Goal: Task Accomplishment & Management: Use online tool/utility

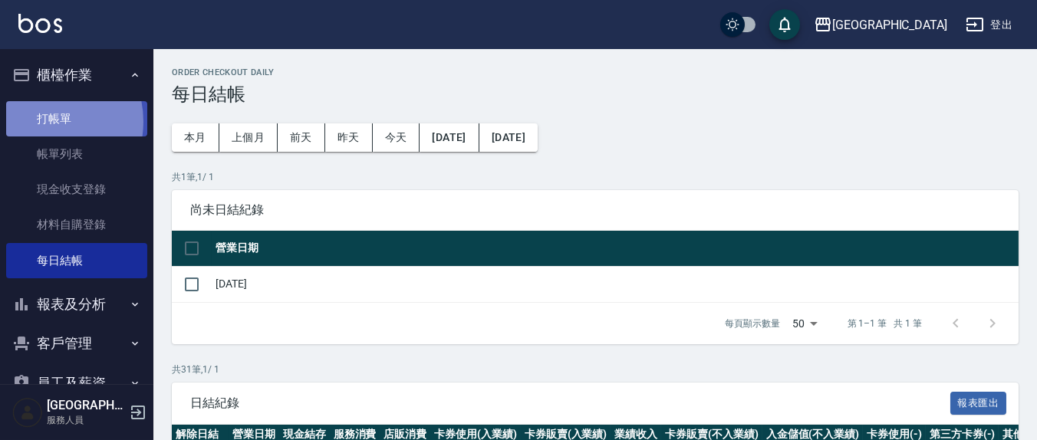
click at [38, 122] on link "打帳單" at bounding box center [76, 118] width 141 height 35
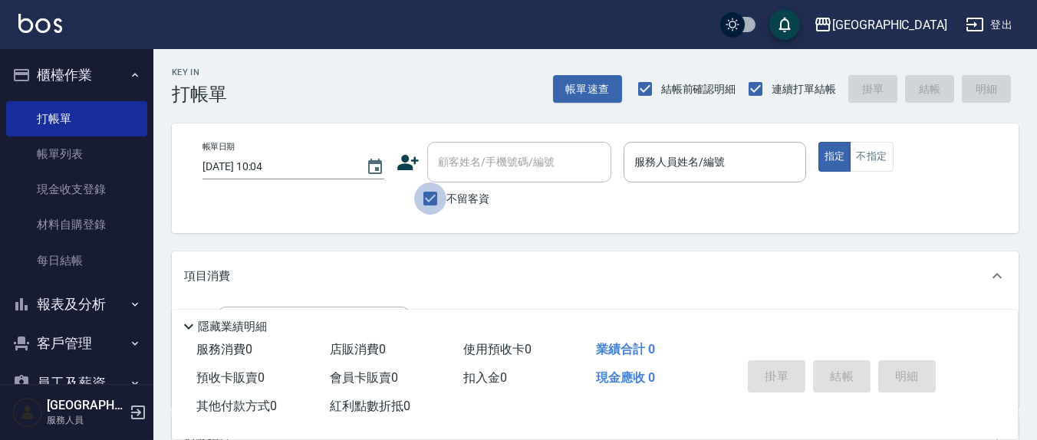
click at [423, 193] on input "不留客資" at bounding box center [430, 199] width 32 height 32
checkbox input "false"
click at [457, 170] on input "顧客姓名/手機號碼/編號" at bounding box center [507, 162] width 147 height 27
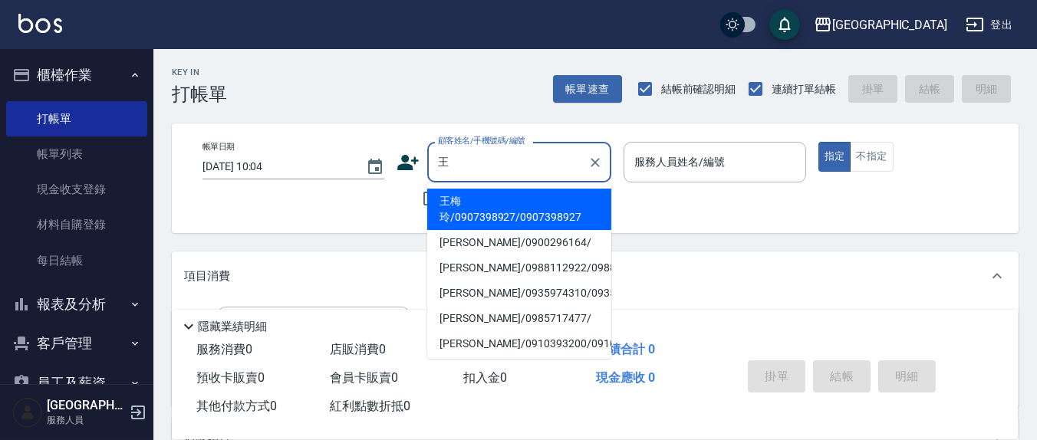
click at [472, 279] on li "[PERSON_NAME]/0988112922/0988112922" at bounding box center [519, 267] width 184 height 25
type input "[PERSON_NAME]/0988112922/0988112922"
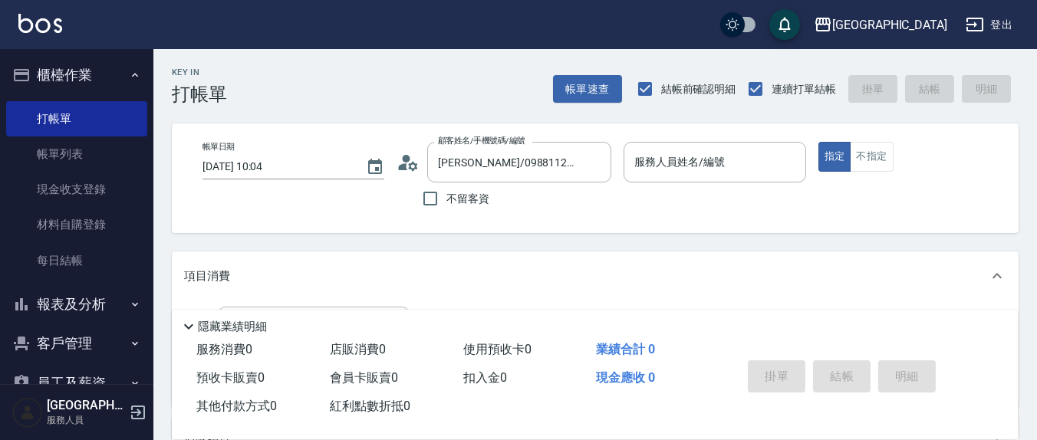
click at [413, 161] on icon at bounding box center [408, 162] width 23 height 23
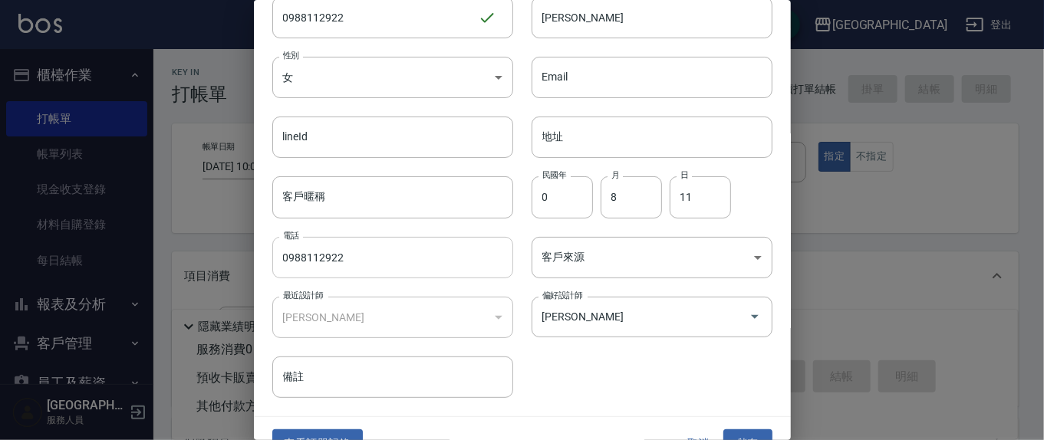
scroll to position [91, 0]
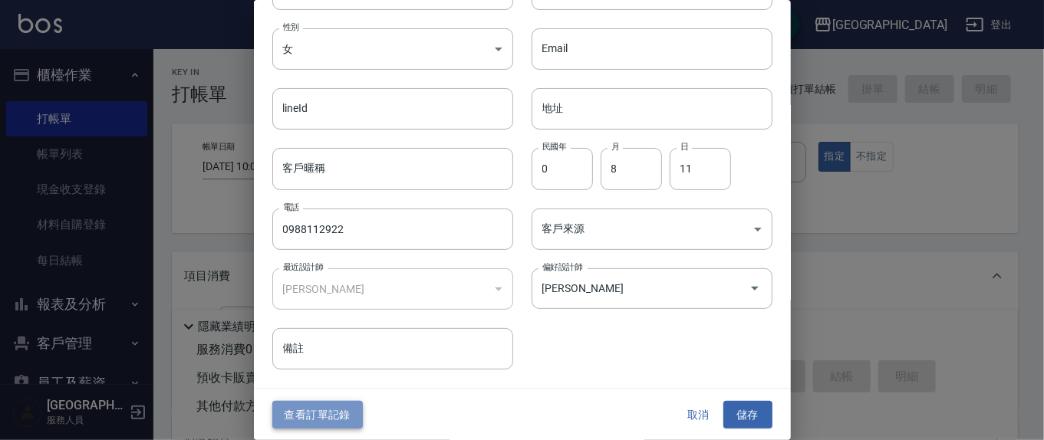
click at [340, 410] on button "查看訂單記錄" at bounding box center [317, 415] width 91 height 28
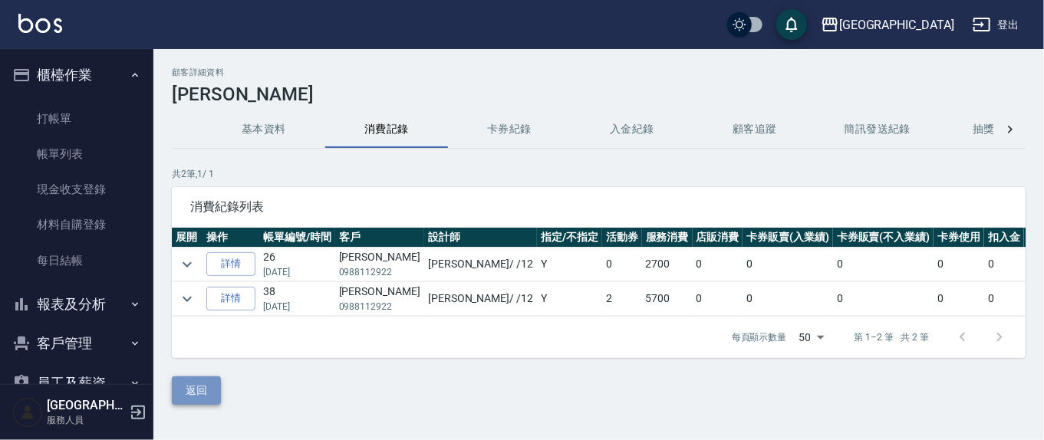
click at [206, 404] on button "返回" at bounding box center [196, 391] width 49 height 28
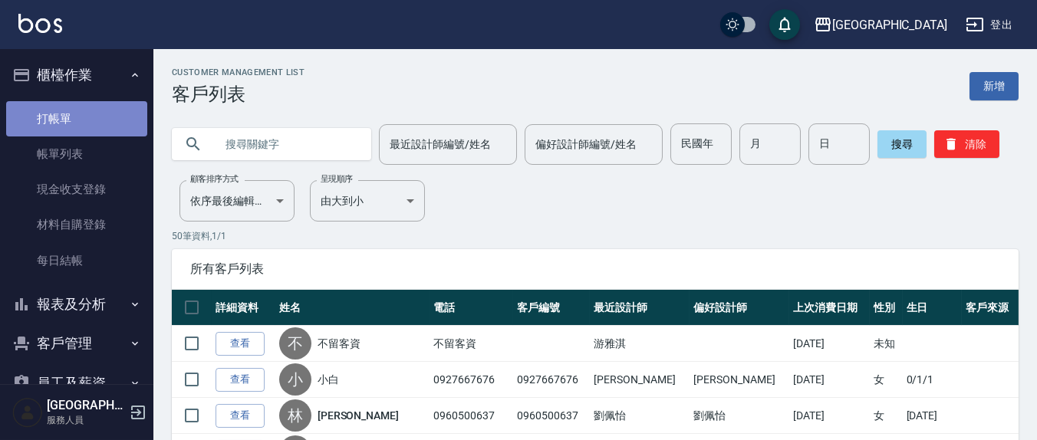
click at [96, 120] on link "打帳單" at bounding box center [76, 118] width 141 height 35
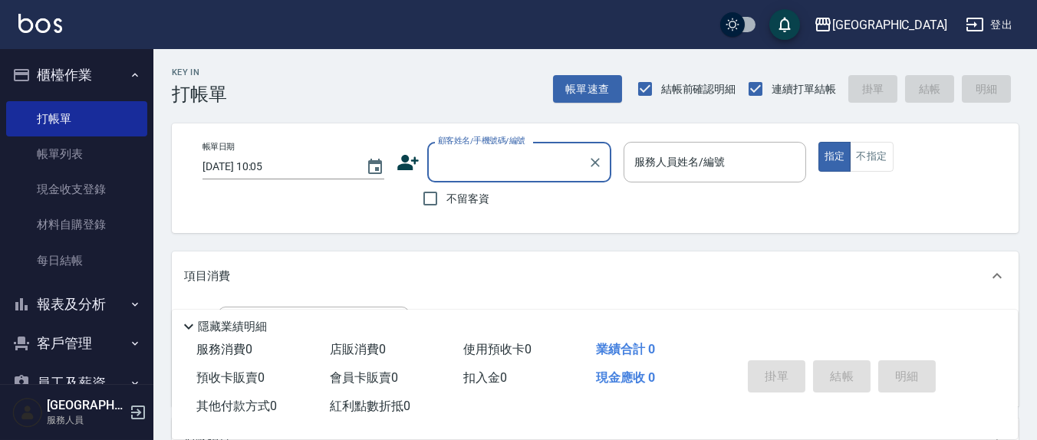
click at [516, 170] on input "顧客姓名/手機號碼/編號" at bounding box center [507, 162] width 147 height 27
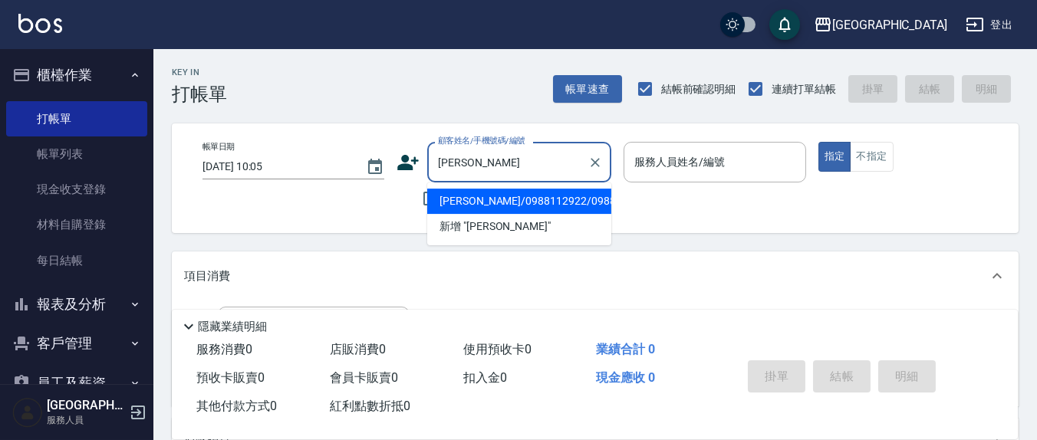
click at [503, 214] on li "[PERSON_NAME]/0988112922/0988112922" at bounding box center [519, 201] width 184 height 25
type input "[PERSON_NAME]/0988112922/0988112922"
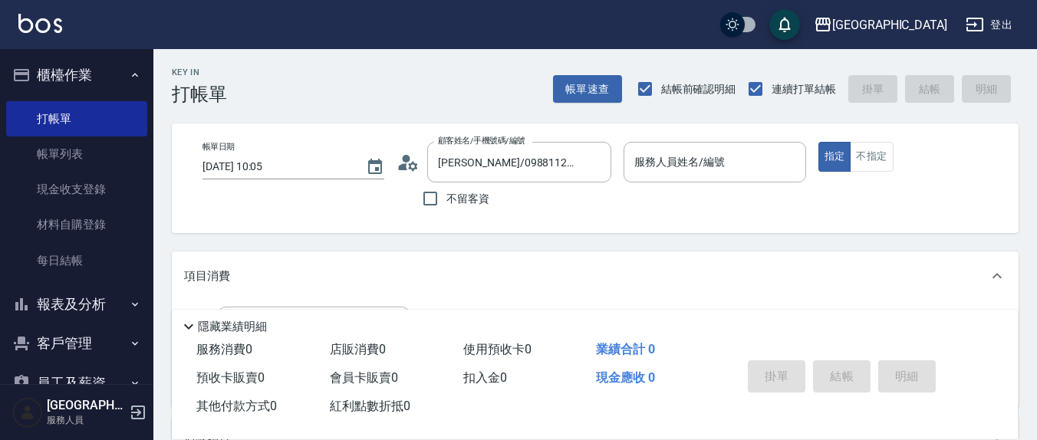
click at [414, 161] on icon at bounding box center [408, 162] width 23 height 23
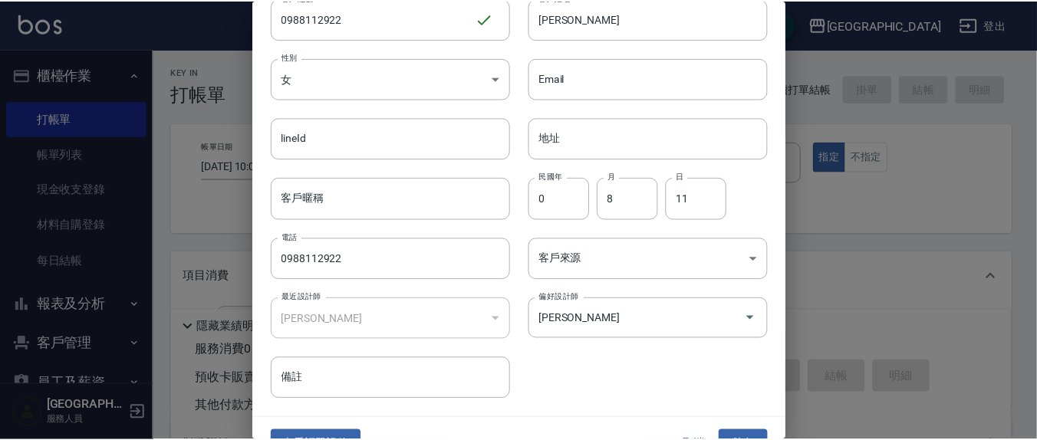
scroll to position [91, 0]
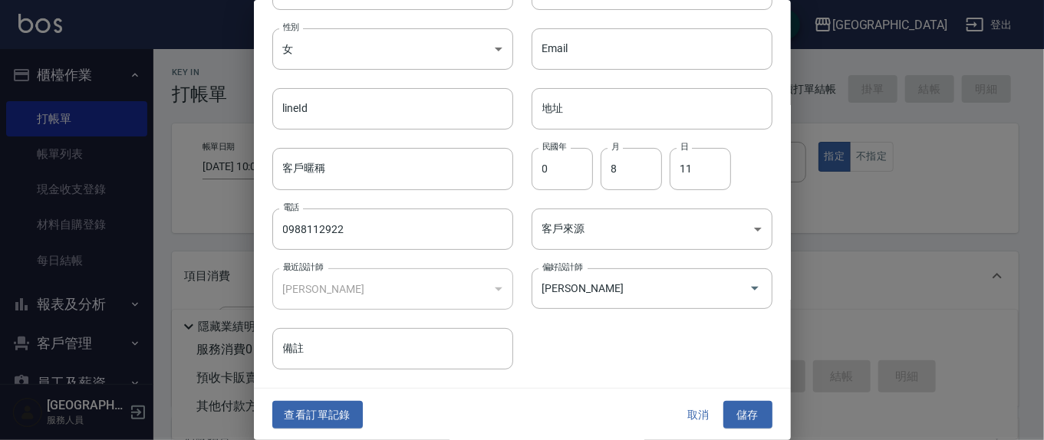
click at [746, 412] on button "儲存" at bounding box center [748, 415] width 49 height 28
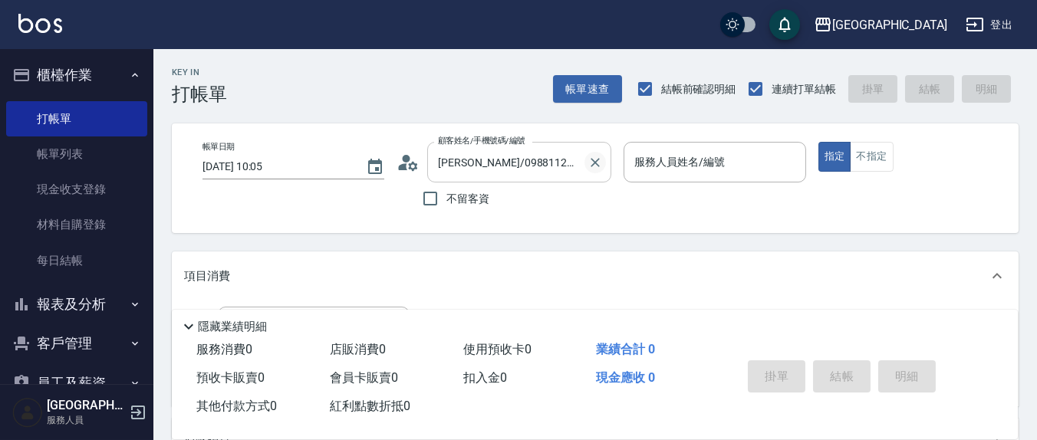
click at [597, 167] on icon "Clear" at bounding box center [595, 162] width 15 height 15
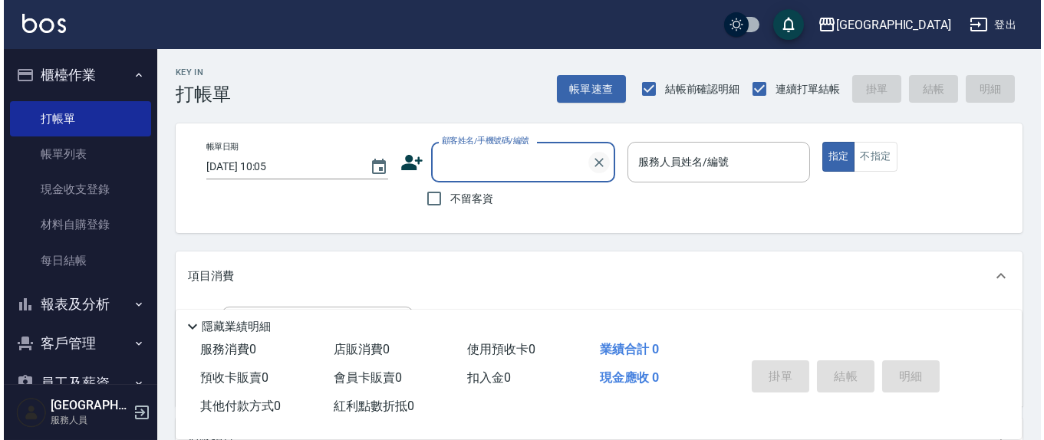
scroll to position [0, 0]
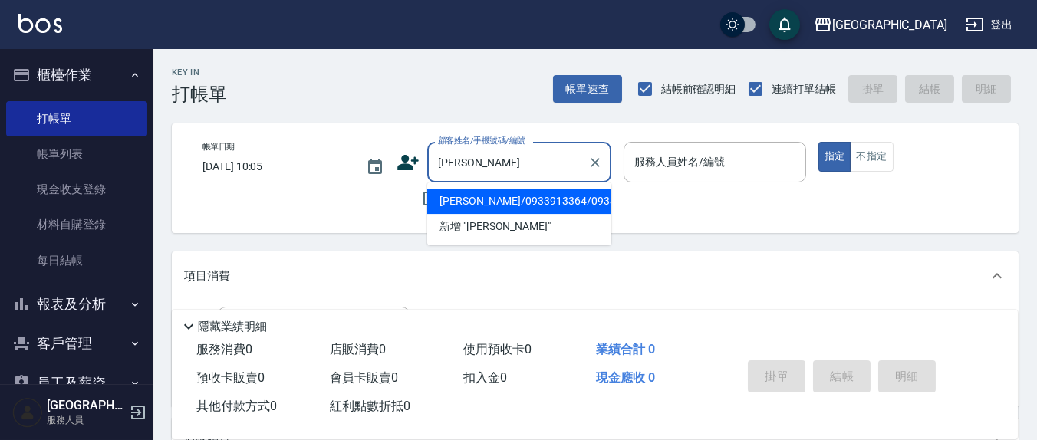
click at [488, 209] on li "[PERSON_NAME]/0933913364/0933913364" at bounding box center [519, 201] width 184 height 25
type input "[PERSON_NAME]/0933913364/0933913364"
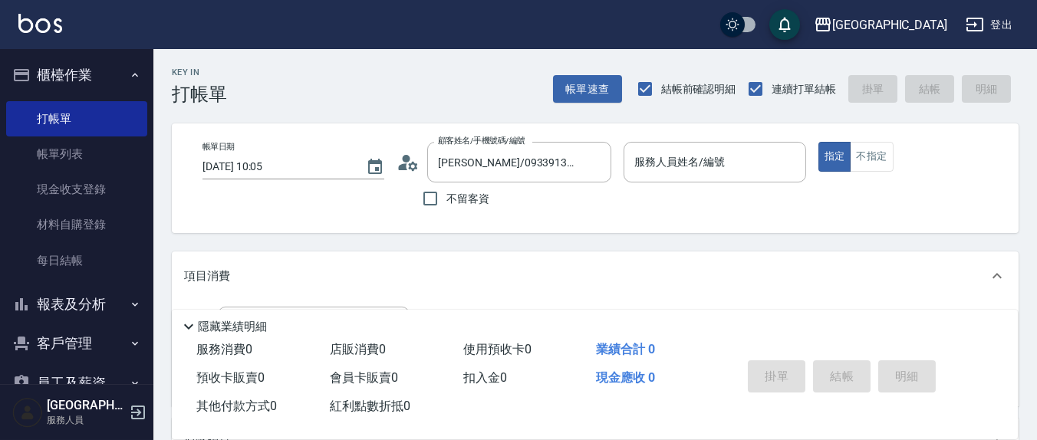
click at [421, 167] on div "顧客姓名/手機號碼/編號 [PERSON_NAME]/0933913364/0933913364 顧客姓名/手機號碼/編號" at bounding box center [504, 162] width 215 height 41
click at [414, 166] on icon at bounding box center [408, 162] width 23 height 23
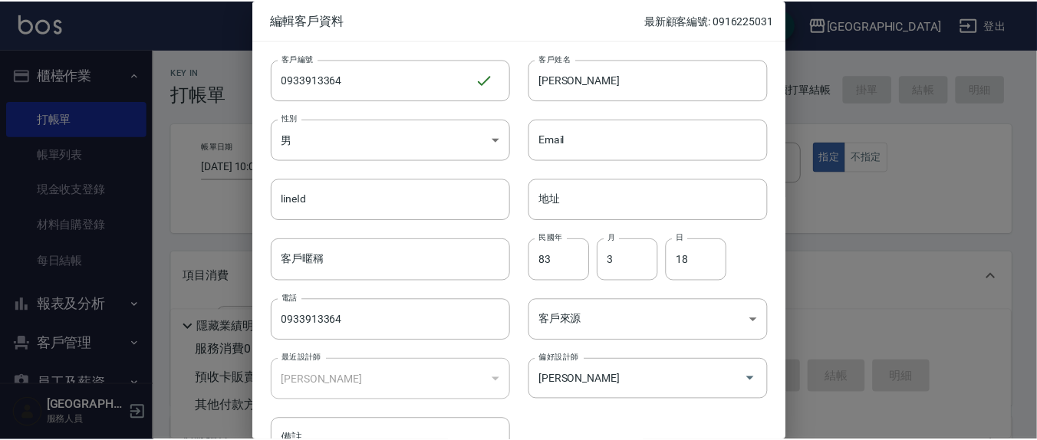
scroll to position [91, 0]
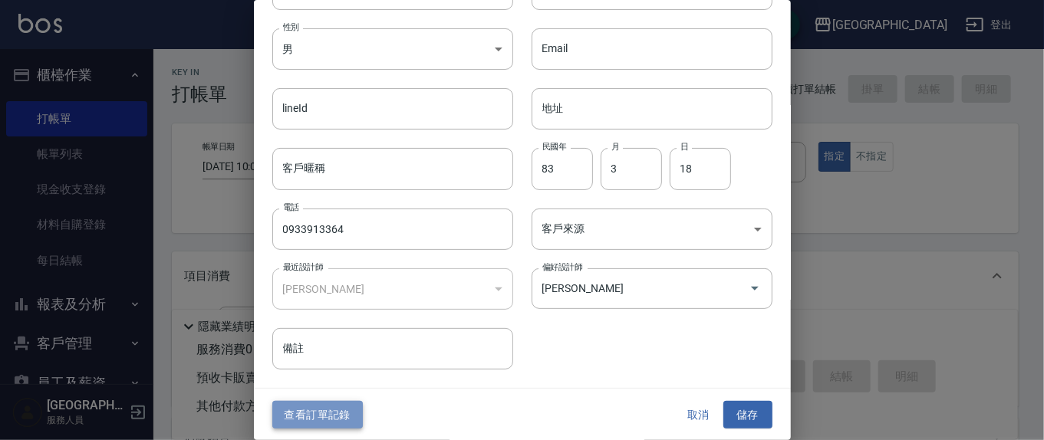
click at [320, 407] on button "查看訂單記錄" at bounding box center [317, 415] width 91 height 28
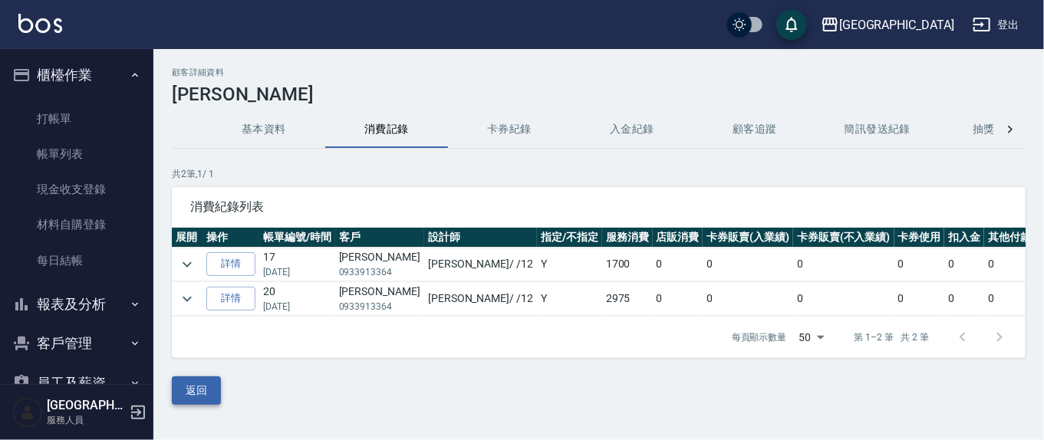
click at [210, 405] on button "返回" at bounding box center [196, 391] width 49 height 28
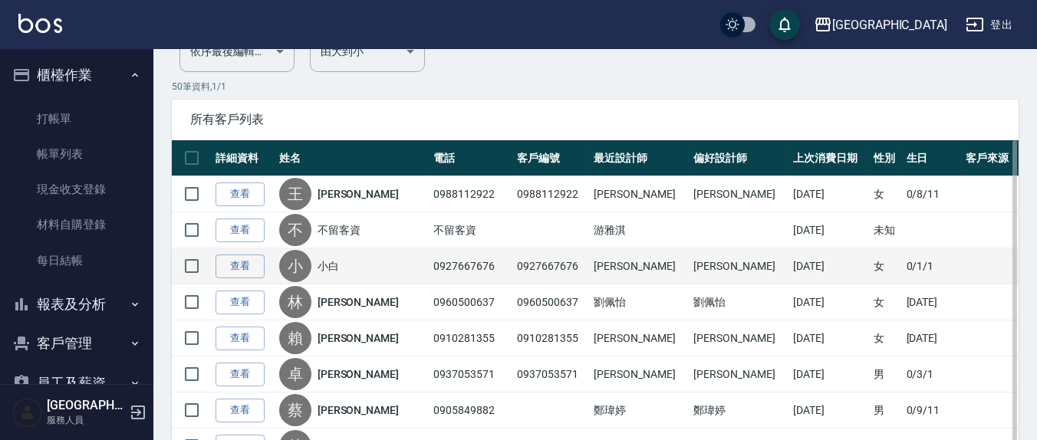
scroll to position [160, 0]
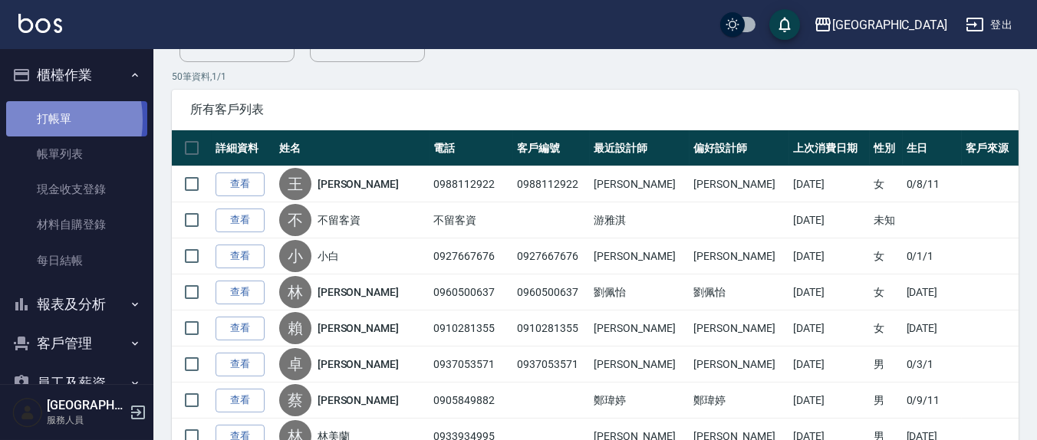
click at [32, 120] on link "打帳單" at bounding box center [76, 118] width 141 height 35
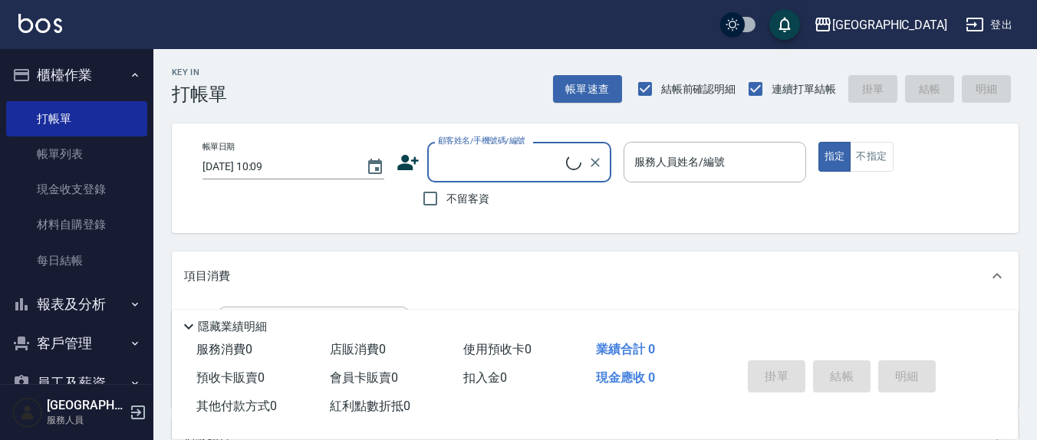
click at [443, 171] on input "顧客姓名/手機號碼/編號" at bounding box center [500, 162] width 132 height 27
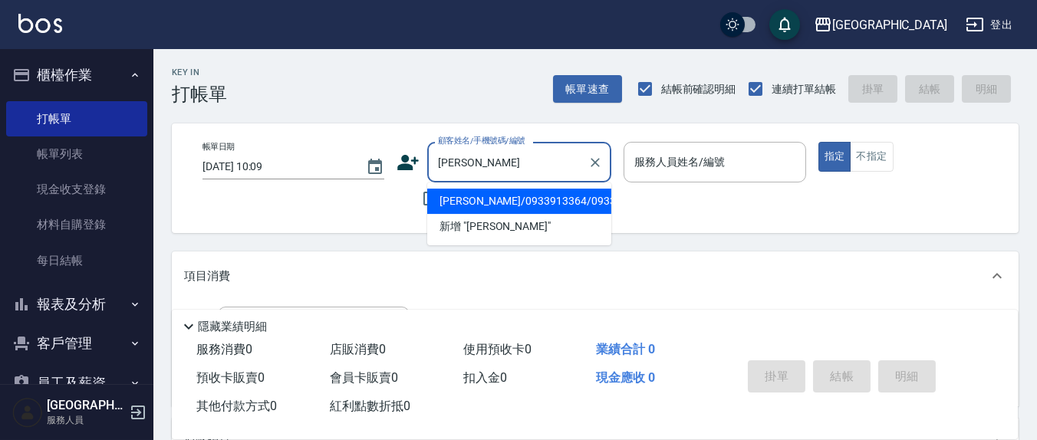
click at [498, 206] on li "[PERSON_NAME]/0933913364/0933913364" at bounding box center [519, 201] width 184 height 25
type input "[PERSON_NAME]/0933913364/0933913364"
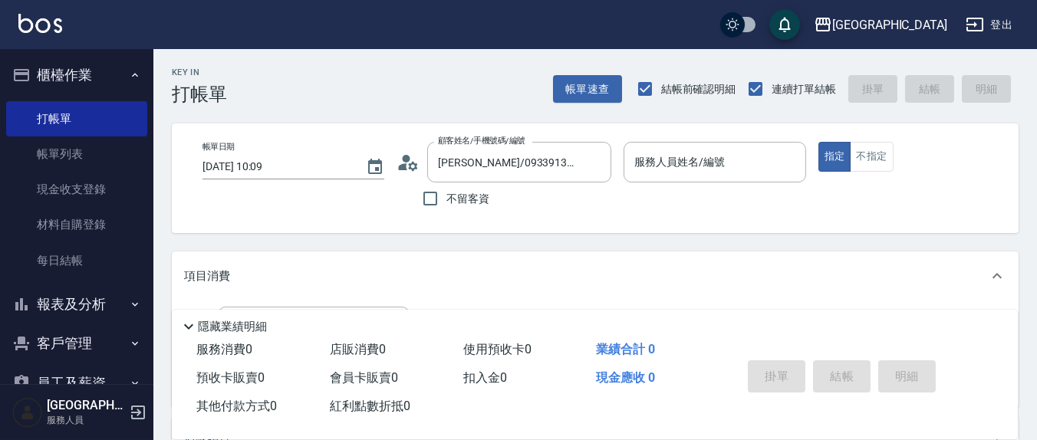
click at [412, 168] on icon at bounding box center [413, 165] width 9 height 9
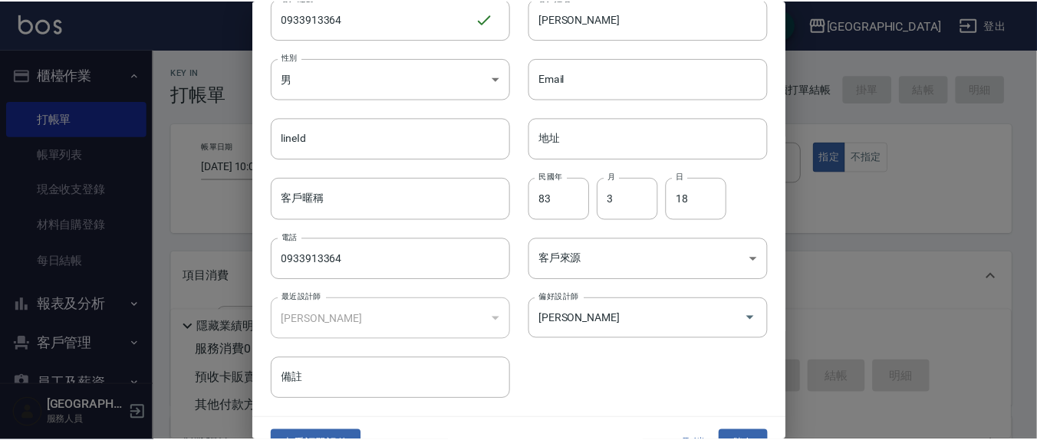
scroll to position [91, 0]
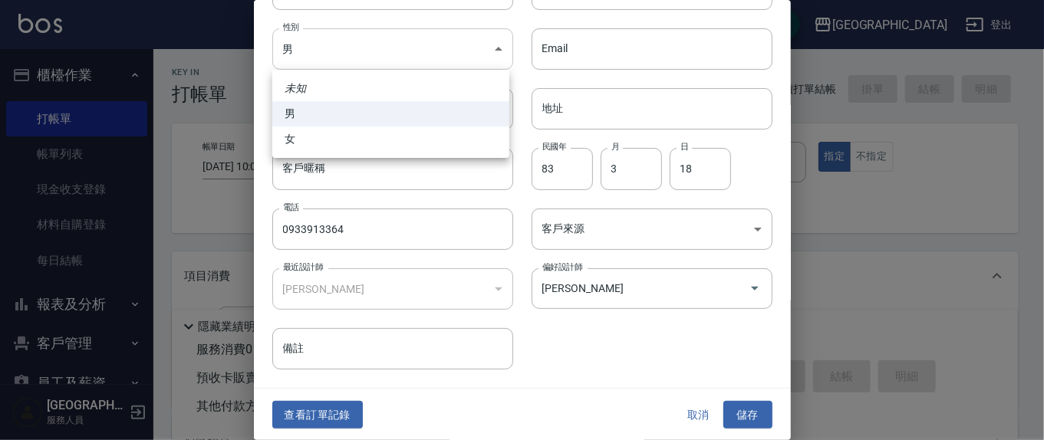
click at [495, 46] on body "上越新廟口 登出 櫃檯作業 打帳單 帳單列表 現金收支登錄 材料自購登錄 每日結帳 報表及分析 報表目錄 店家區間累計表 店家日報表 互助日報表 互助月報表 …" at bounding box center [522, 374] width 1044 height 748
drag, startPoint x: 361, startPoint y: 140, endPoint x: 367, endPoint y: 150, distance: 12.0
click at [361, 140] on li "女" at bounding box center [390, 139] width 237 height 25
type input "[DEMOGRAPHIC_DATA]"
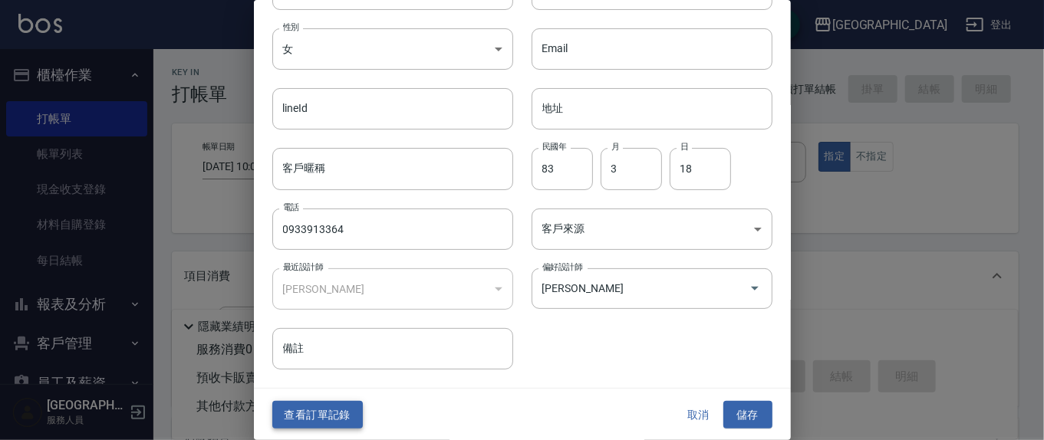
click at [348, 414] on button "查看訂單記錄" at bounding box center [317, 415] width 91 height 28
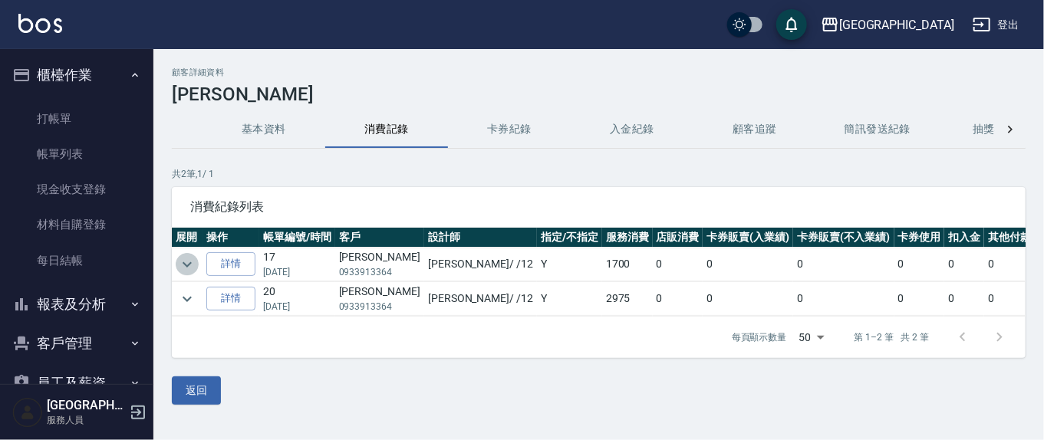
click at [180, 262] on icon "expand row" at bounding box center [187, 264] width 18 height 18
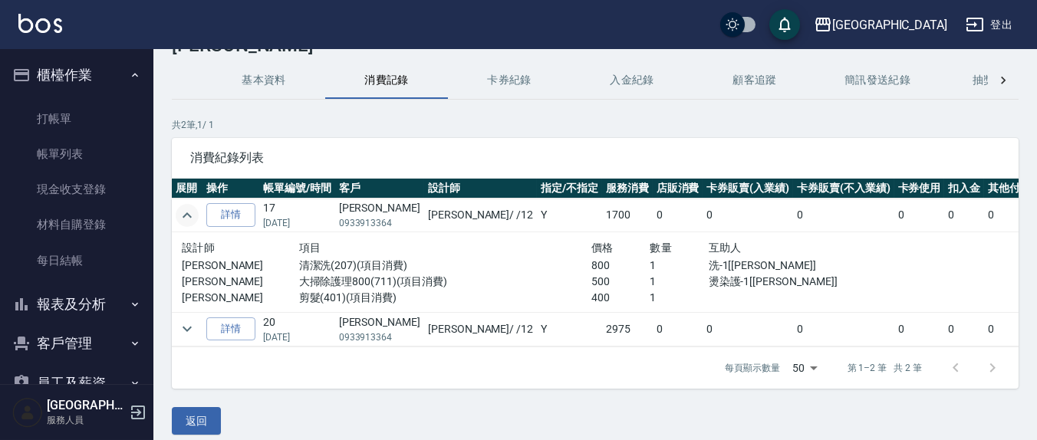
scroll to position [75, 0]
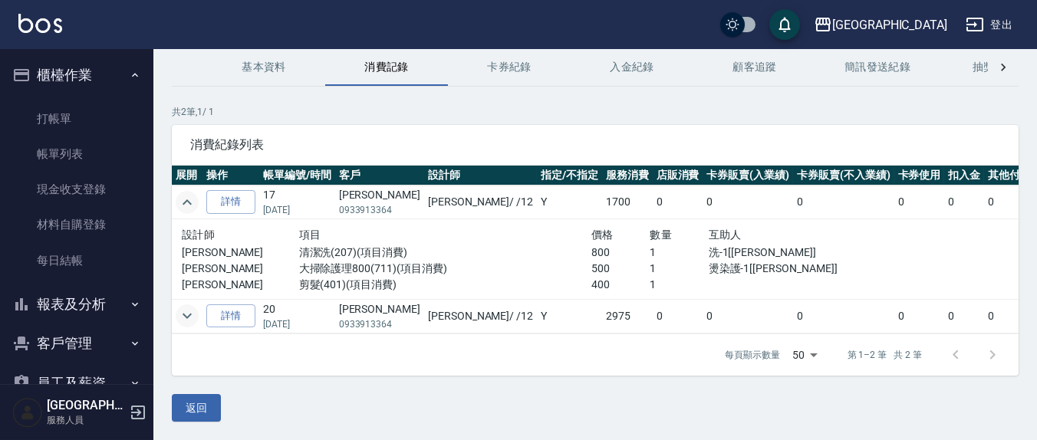
click at [190, 314] on icon "expand row" at bounding box center [187, 316] width 9 height 5
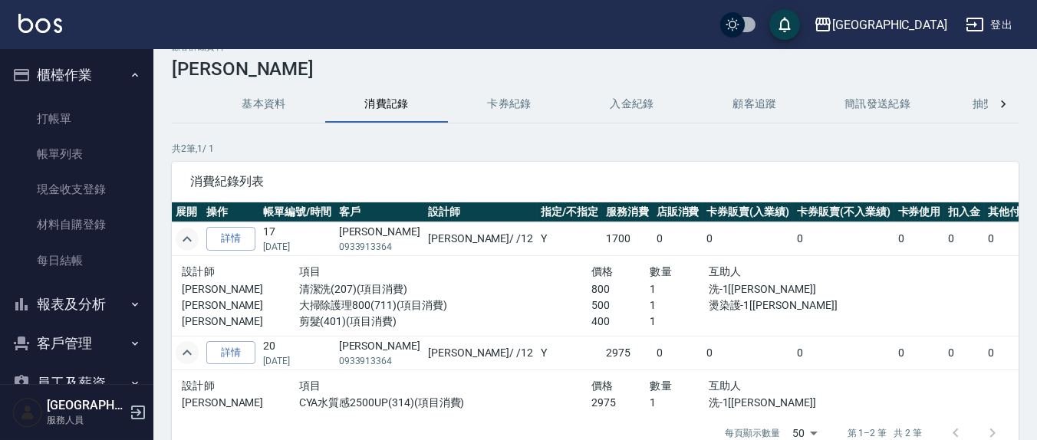
scroll to position [0, 0]
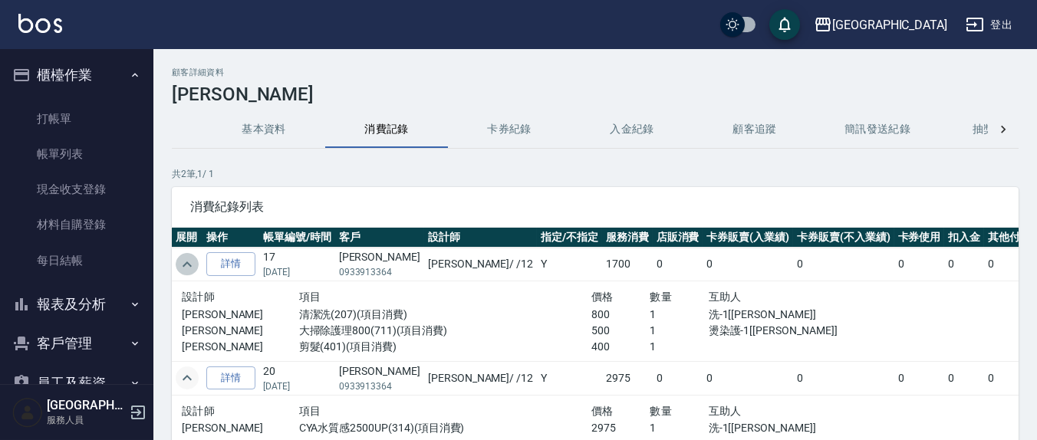
click at [187, 262] on icon "expand row" at bounding box center [187, 264] width 9 height 5
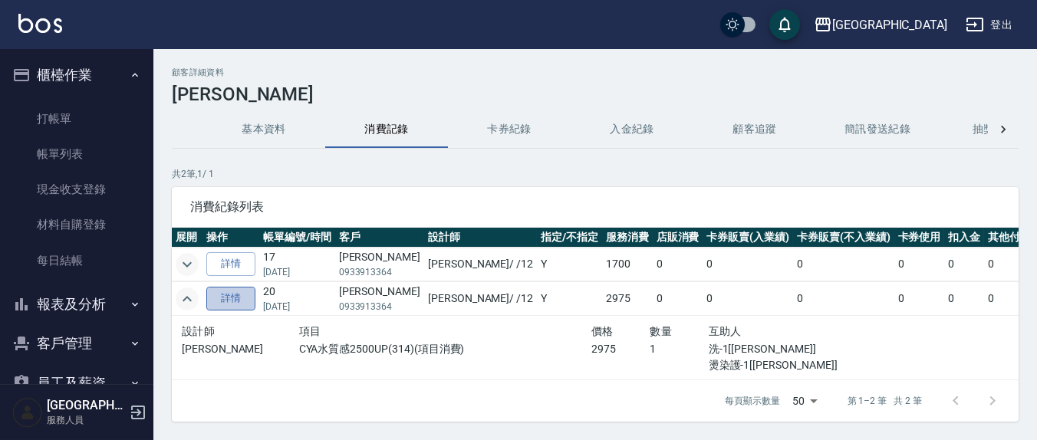
click at [237, 300] on link "詳情" at bounding box center [230, 299] width 49 height 24
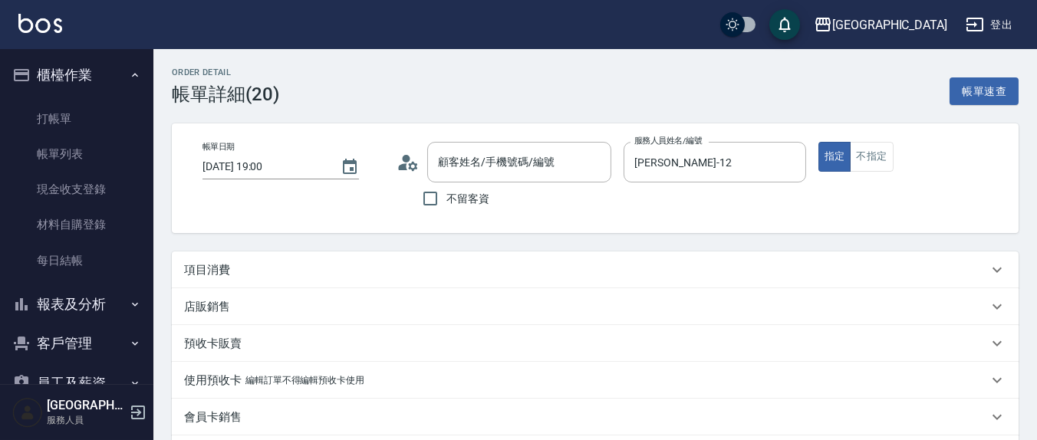
type input "[DATE] 19:00"
type input "[PERSON_NAME]-12"
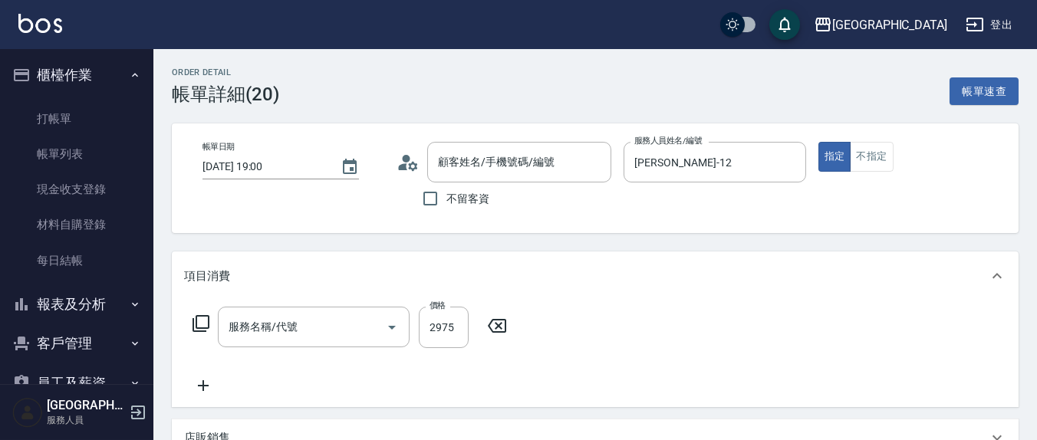
type input "[PERSON_NAME]/0933913364/0933913364"
type input "CYA水質感2500UP(314)"
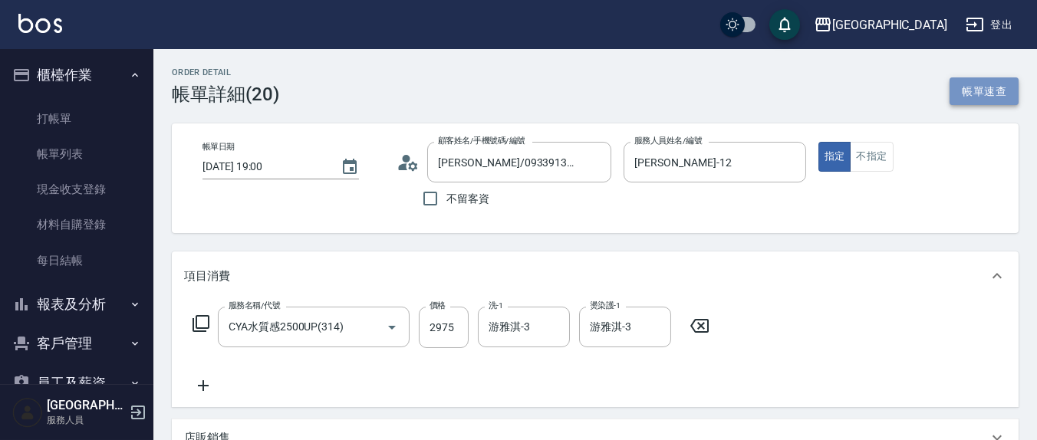
click at [987, 87] on button "帳單速查" at bounding box center [984, 91] width 69 height 28
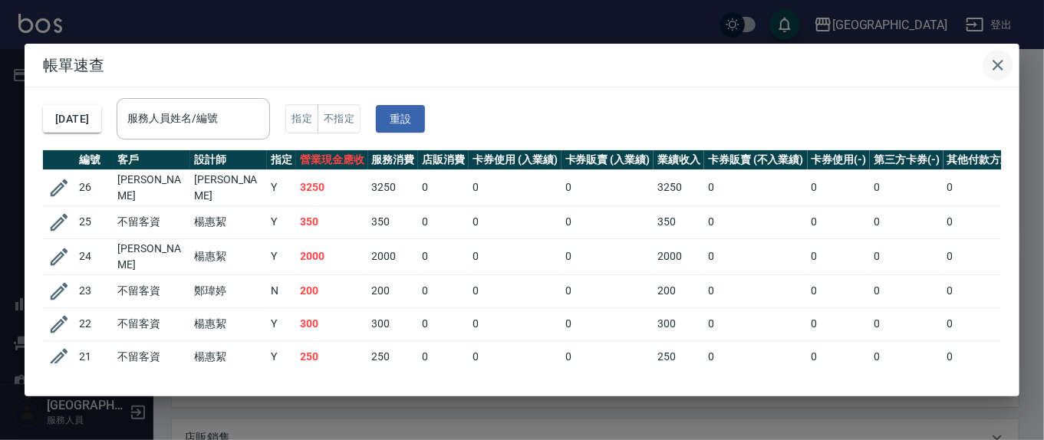
click at [994, 63] on icon "button" at bounding box center [998, 65] width 18 height 18
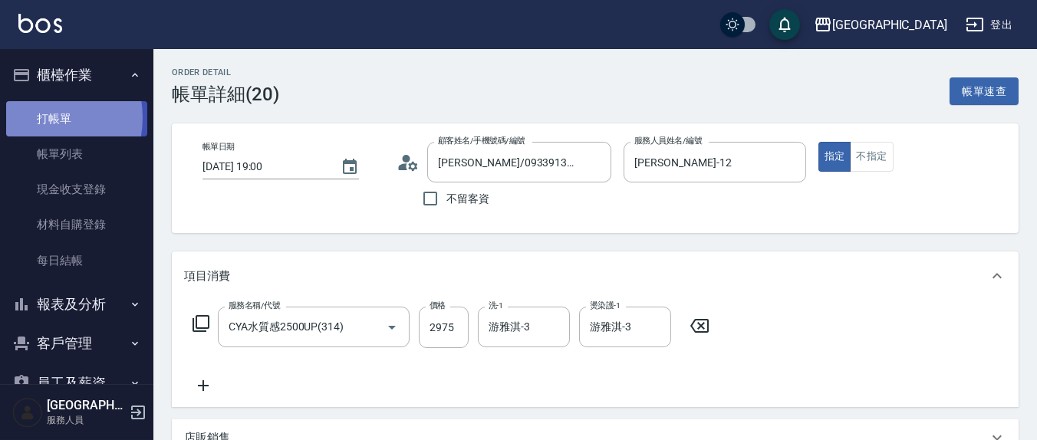
click at [38, 117] on link "打帳單" at bounding box center [76, 118] width 141 height 35
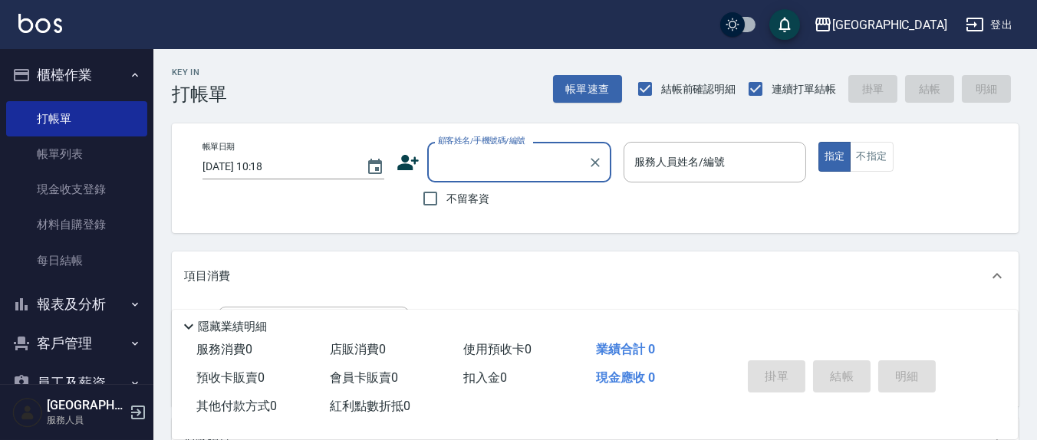
click at [449, 168] on input "顧客姓名/手機號碼/編號" at bounding box center [507, 162] width 147 height 27
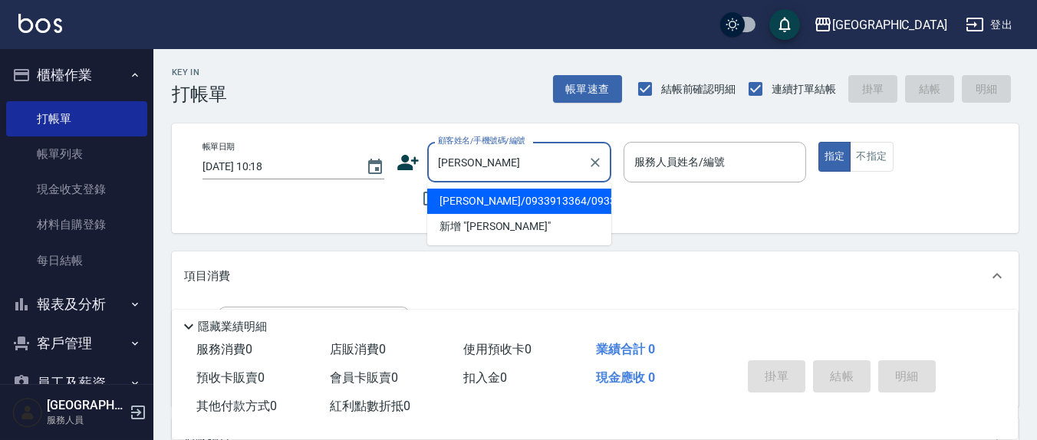
click at [466, 199] on li "[PERSON_NAME]/0933913364/0933913364" at bounding box center [519, 201] width 184 height 25
type input "[PERSON_NAME]/0933913364/0933913364"
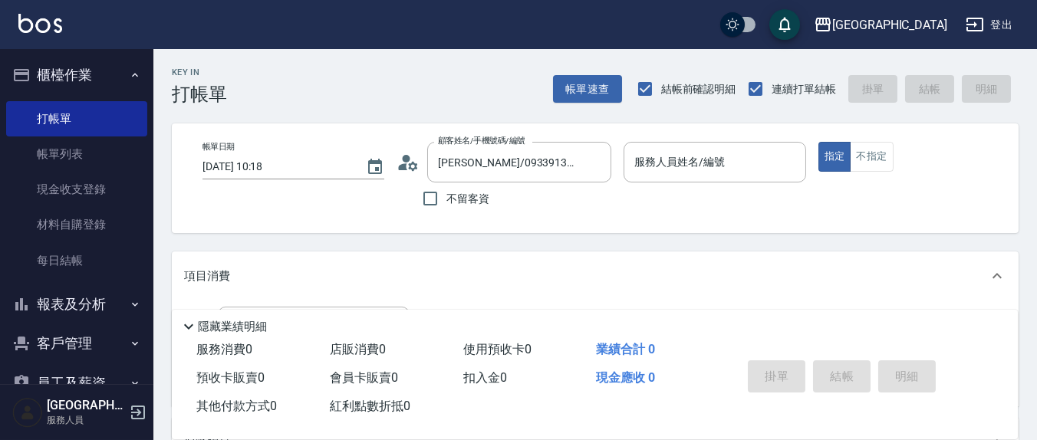
click at [406, 158] on circle at bounding box center [407, 159] width 8 height 8
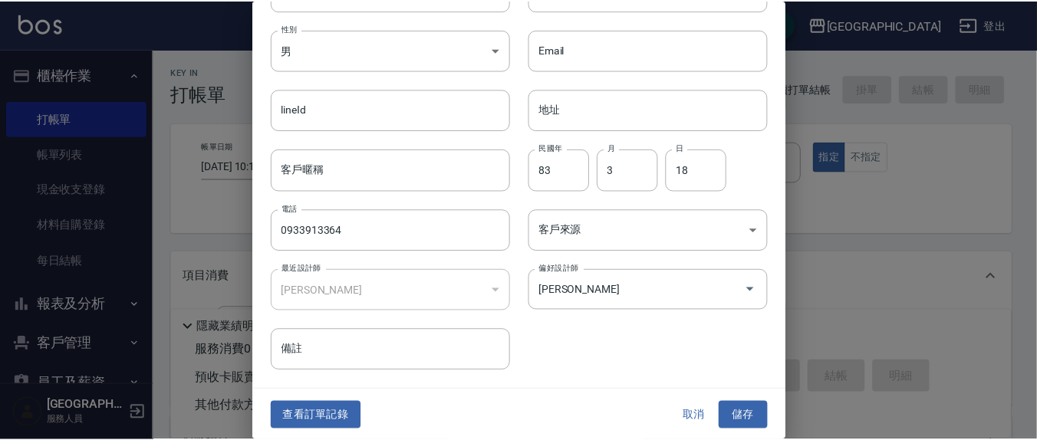
scroll to position [91, 0]
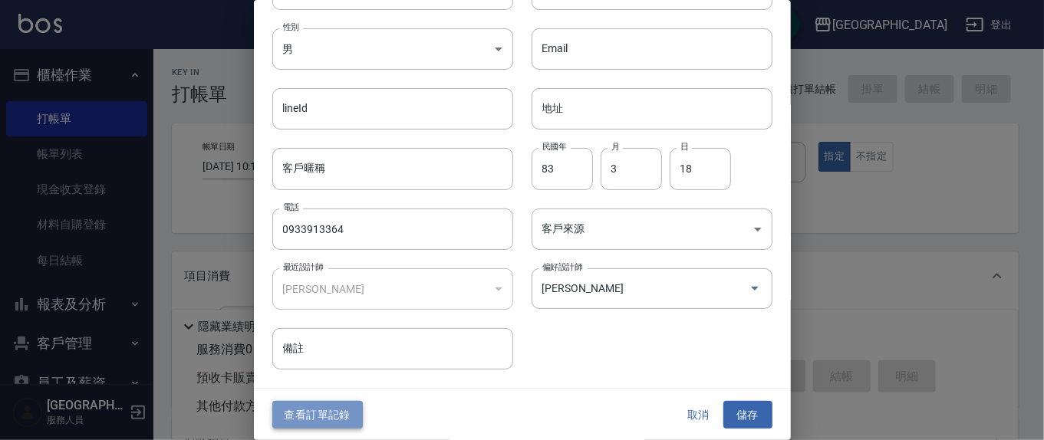
click at [312, 410] on button "查看訂單記錄" at bounding box center [317, 415] width 91 height 28
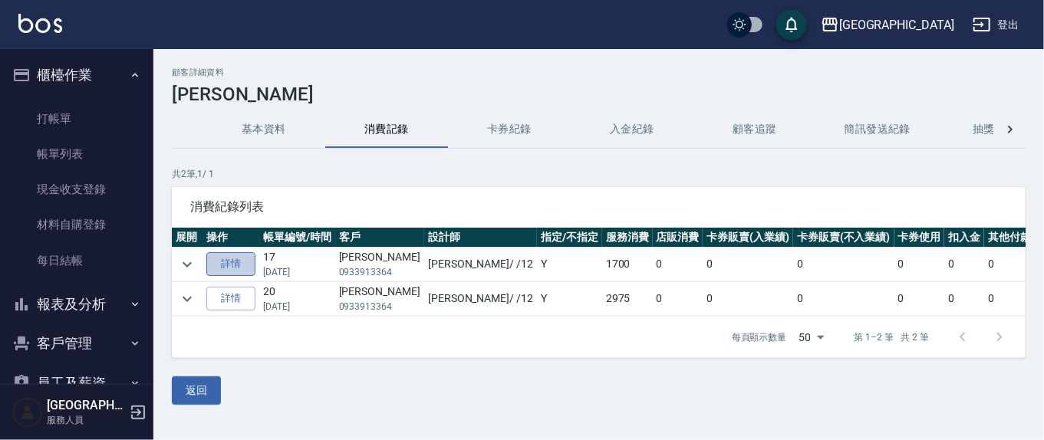
click at [235, 262] on link "詳情" at bounding box center [230, 264] width 49 height 24
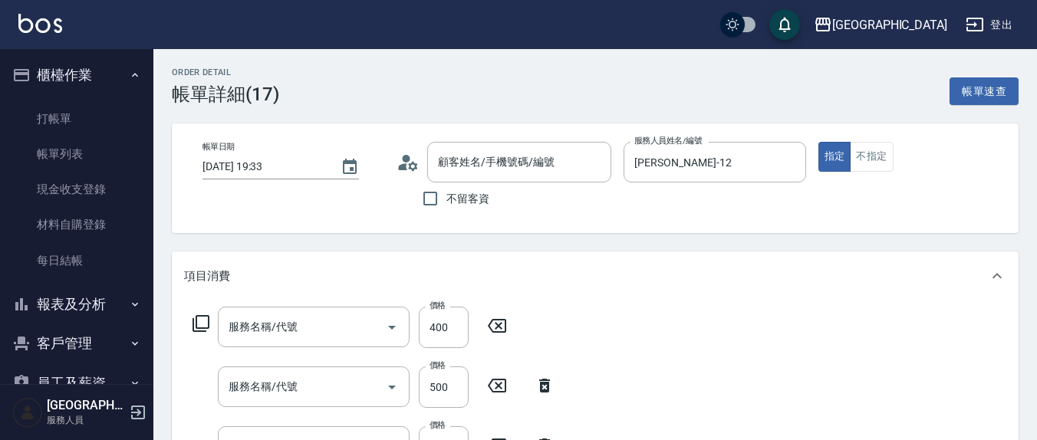
type input "[DATE] 19:33"
type input "[PERSON_NAME]-12"
type input "[PERSON_NAME]/0933913364/0933913364"
type input "剪髮(401)"
type input "大掃除護理800(711)"
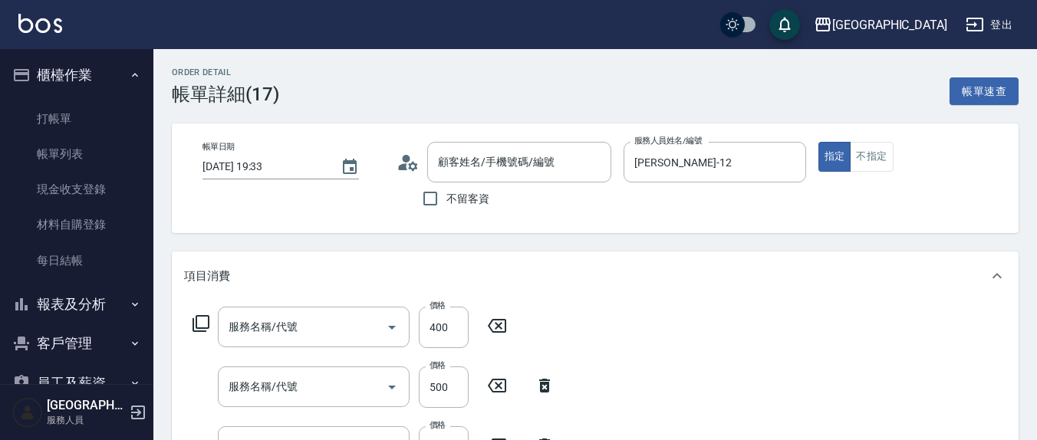
type input "清潔洗(207)"
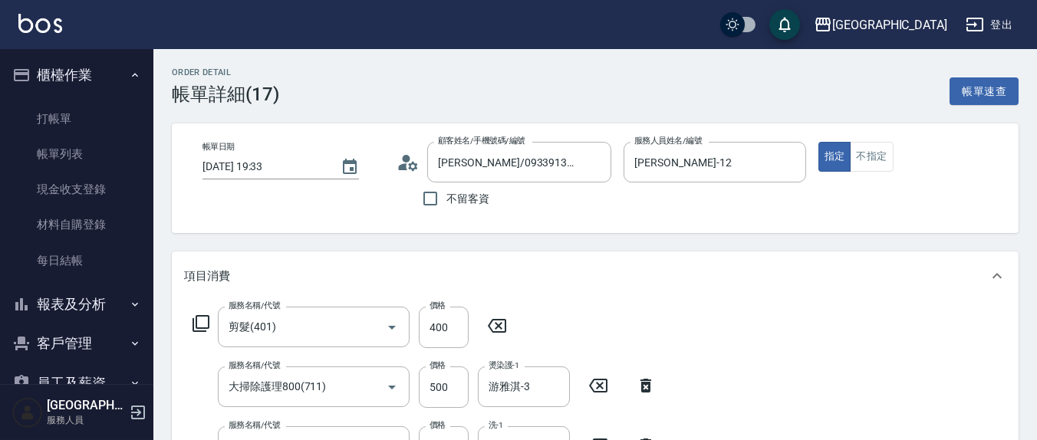
scroll to position [160, 0]
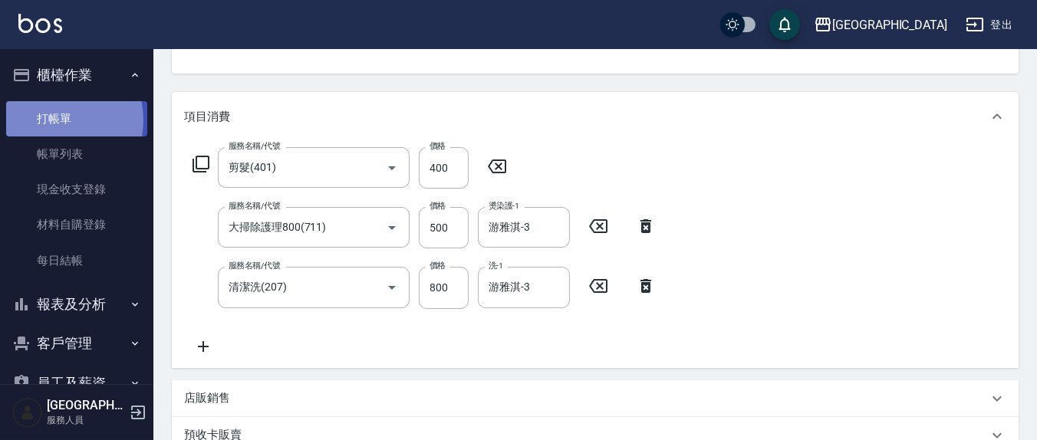
click at [48, 120] on link "打帳單" at bounding box center [76, 118] width 141 height 35
